Goal: Information Seeking & Learning: Learn about a topic

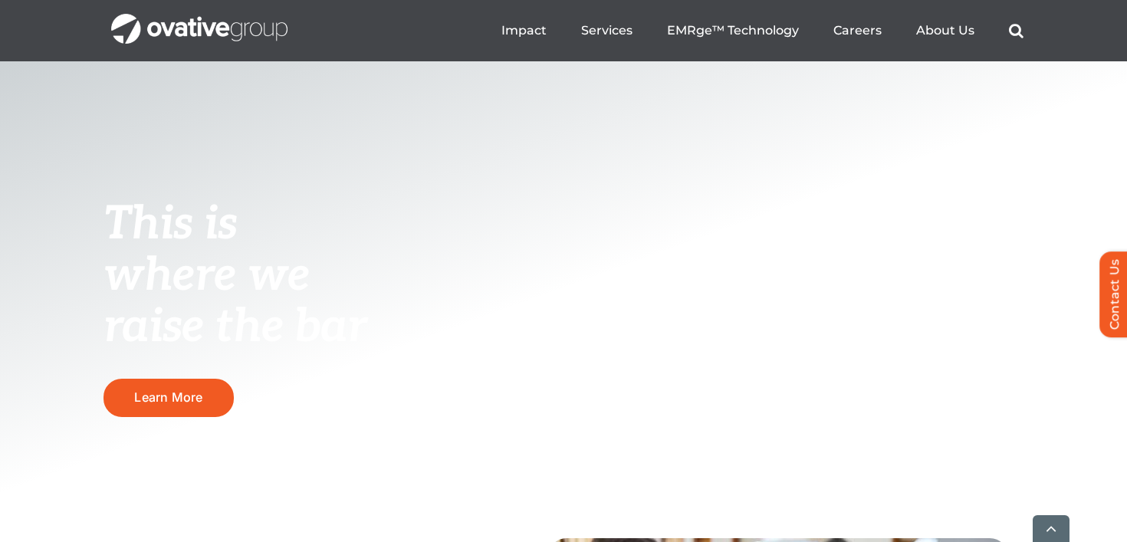
scroll to position [203, 0]
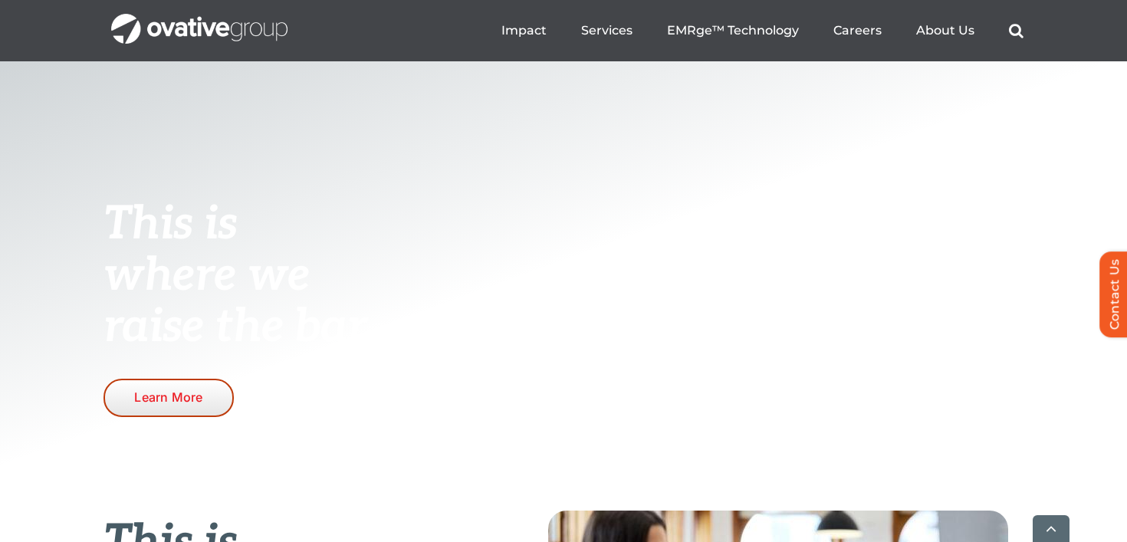
click at [140, 401] on span "Learn More" at bounding box center [168, 396] width 68 height 15
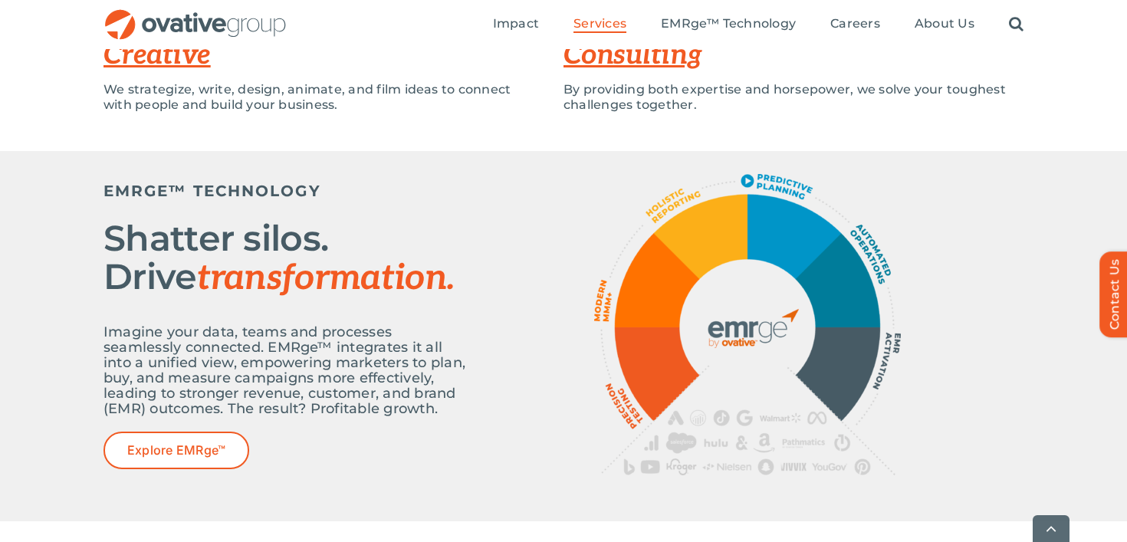
scroll to position [493, 0]
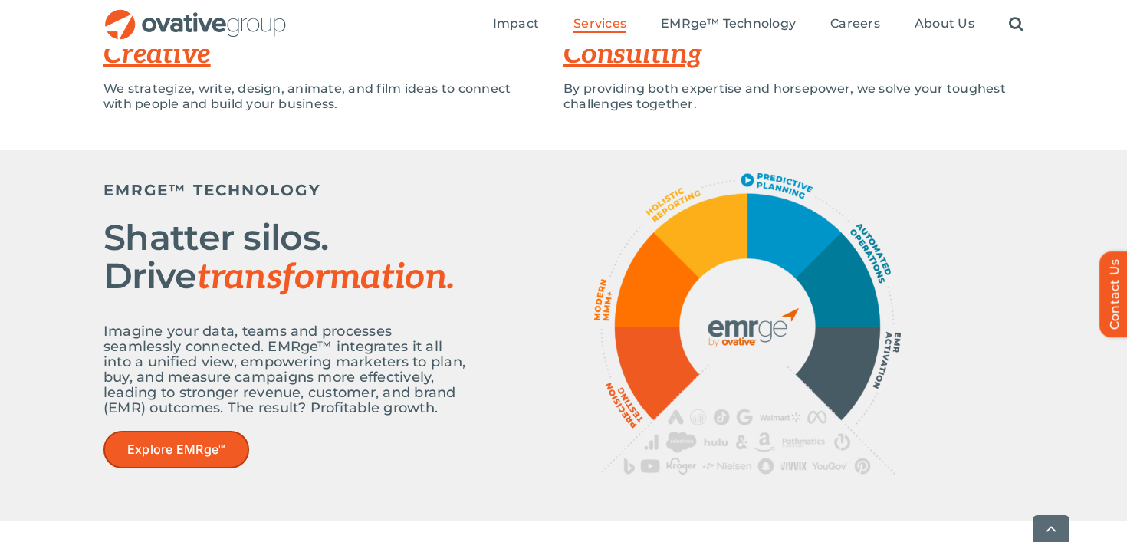
click at [190, 452] on span "Explore EMRge™" at bounding box center [176, 449] width 98 height 15
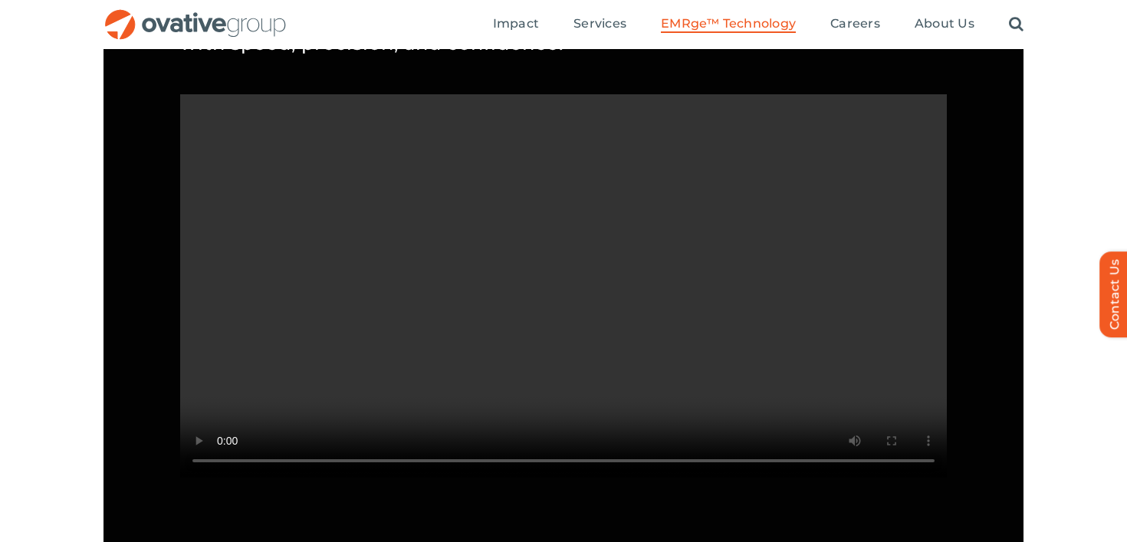
scroll to position [1435, 0]
click at [452, 396] on video "Sorry, your browser doesn't support embedded videos." at bounding box center [563, 288] width 767 height 383
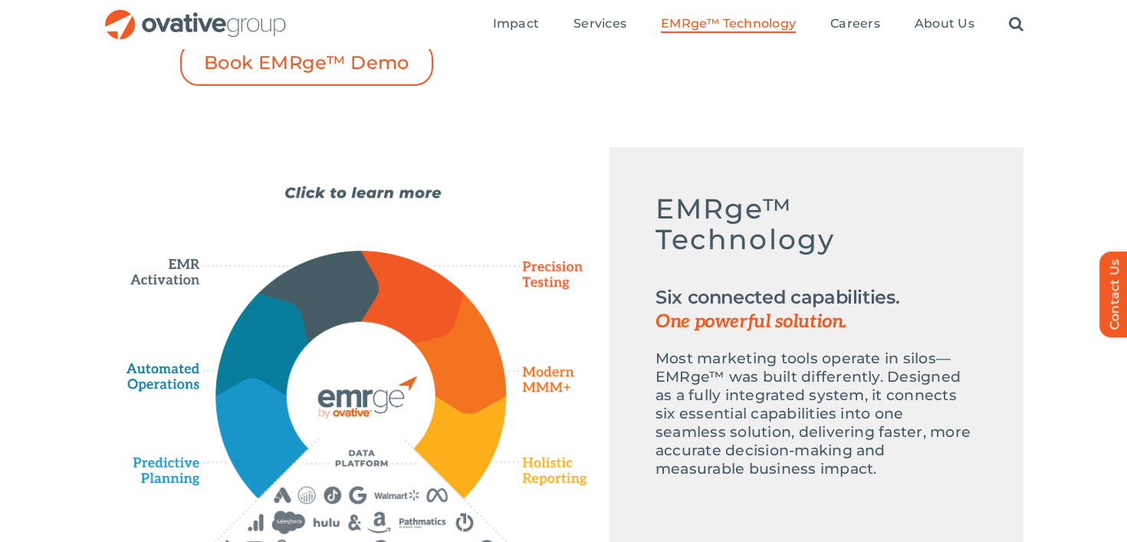
scroll to position [318, 0]
